Goal: Browse casually

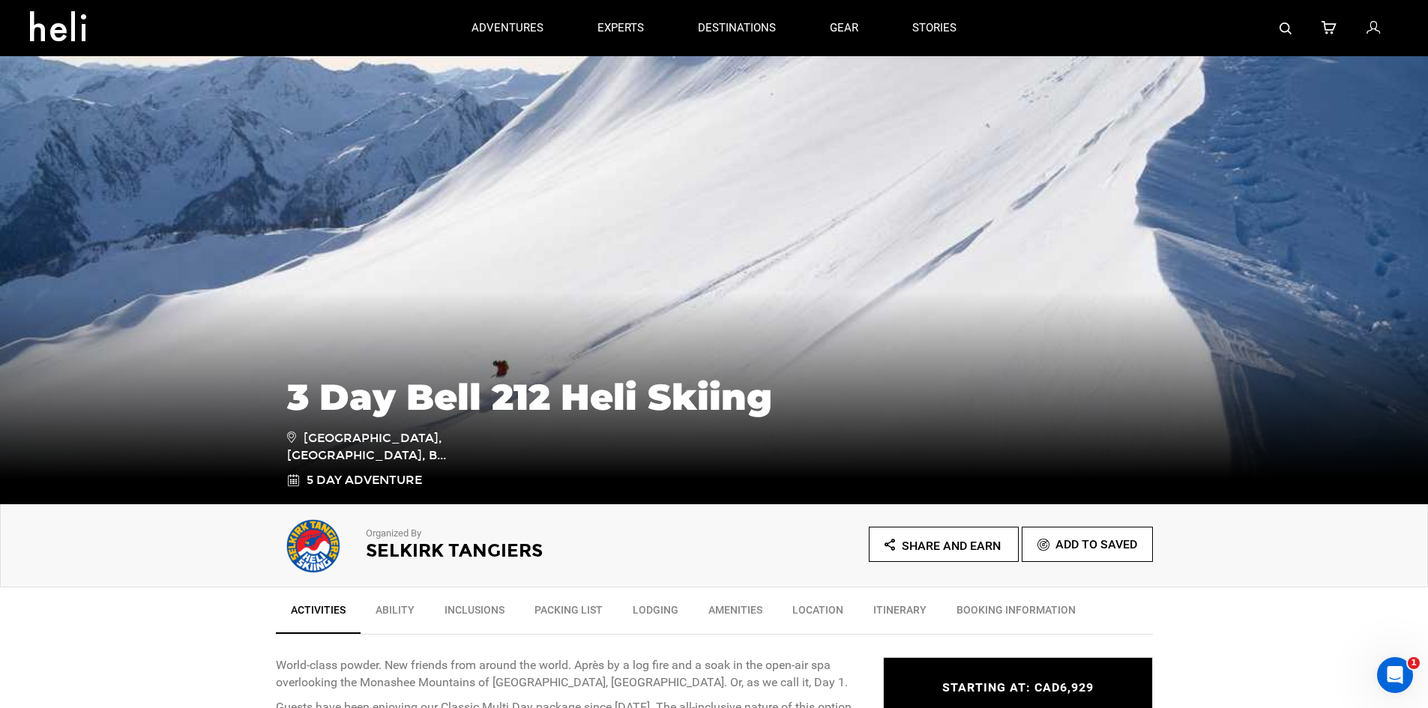
click at [362, 1] on div at bounding box center [237, 28] width 415 height 54
